Goal: Use online tool/utility: Utilize a website feature to perform a specific function

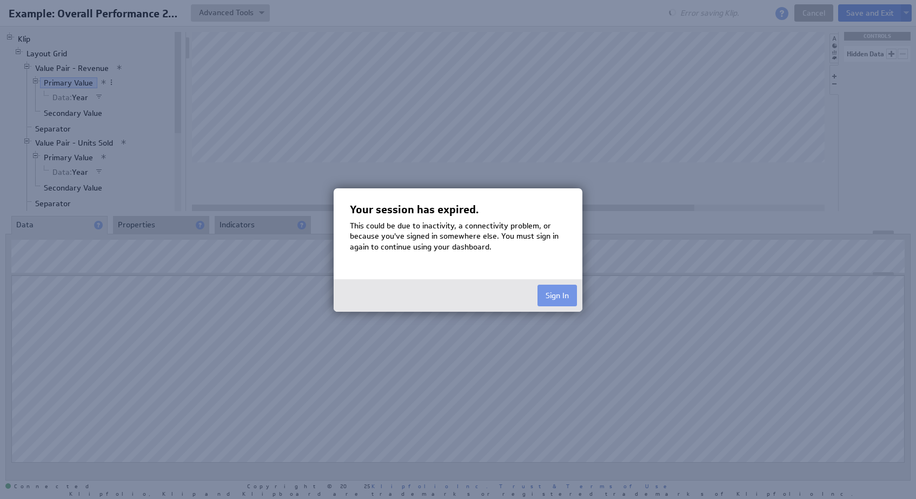
click at [458, 98] on div at bounding box center [458, 249] width 916 height 499
